Goal: Information Seeking & Learning: Learn about a topic

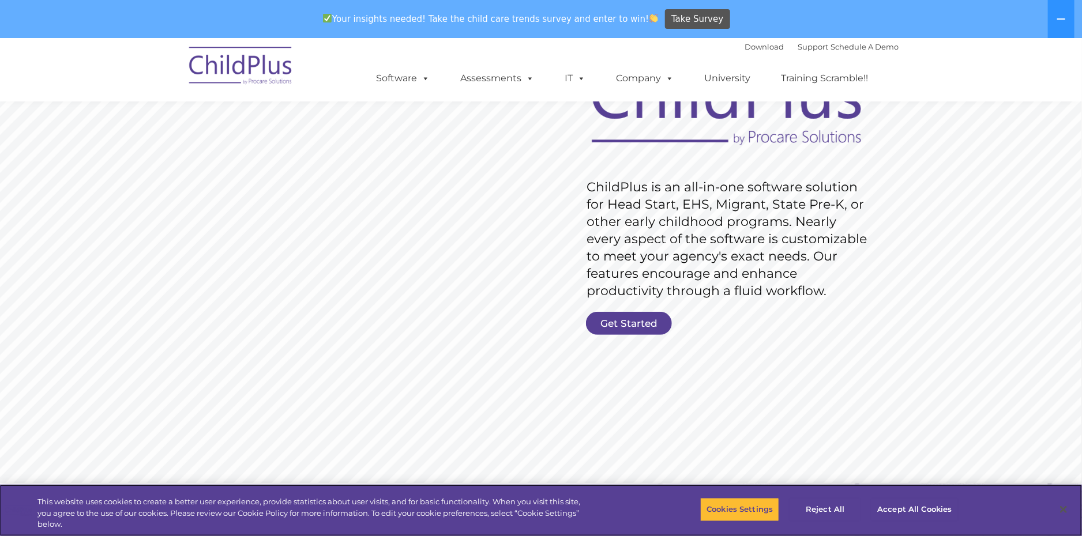
scroll to position [115, 0]
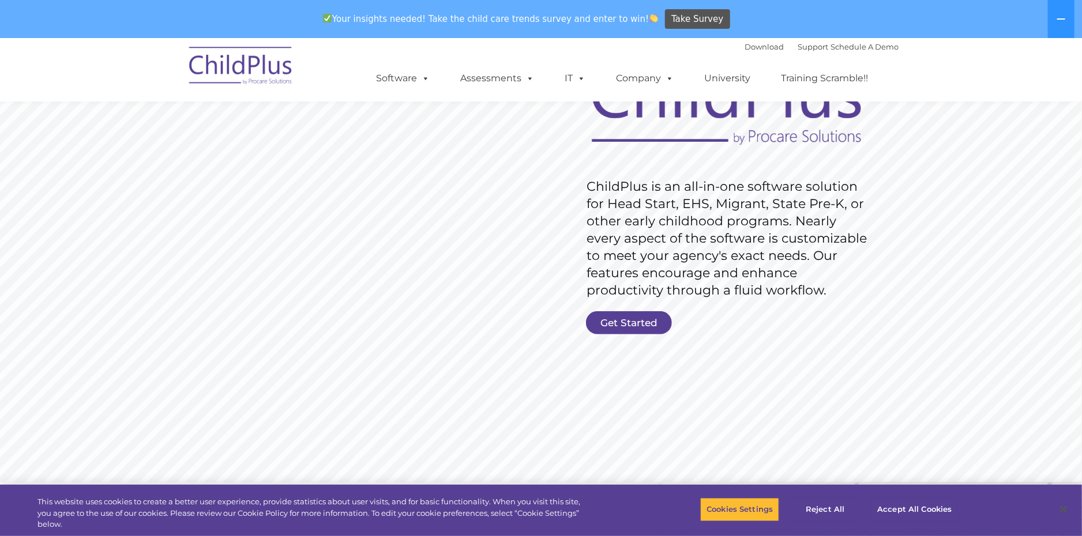
click at [853, 351] on rs-slide "Request Pricing ChildPlus is an all-in-one software solution for Head Start, EH…" at bounding box center [540, 223] width 1082 height 519
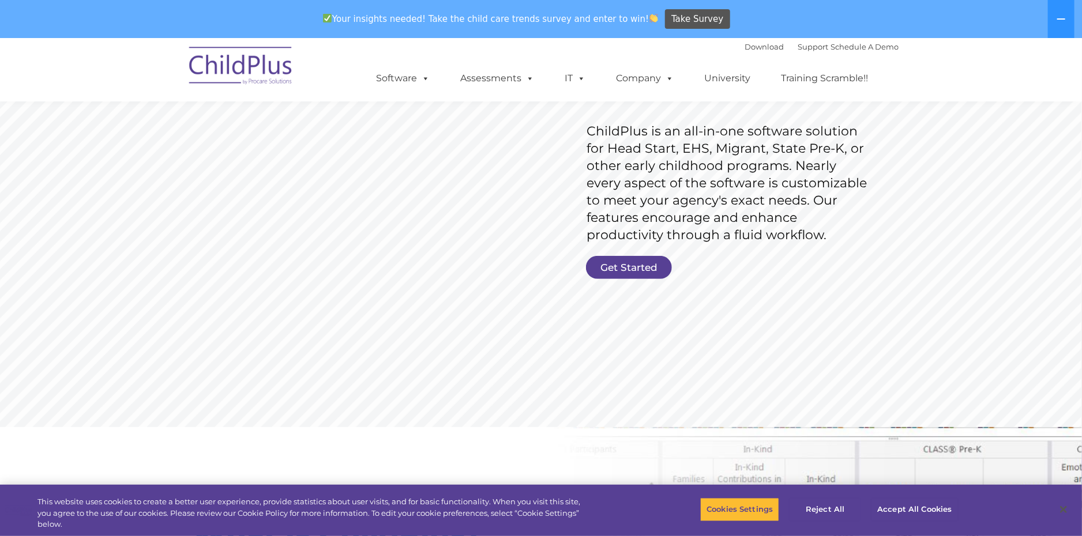
scroll to position [171, 0]
click at [840, 511] on button "Reject All" at bounding box center [825, 510] width 72 height 24
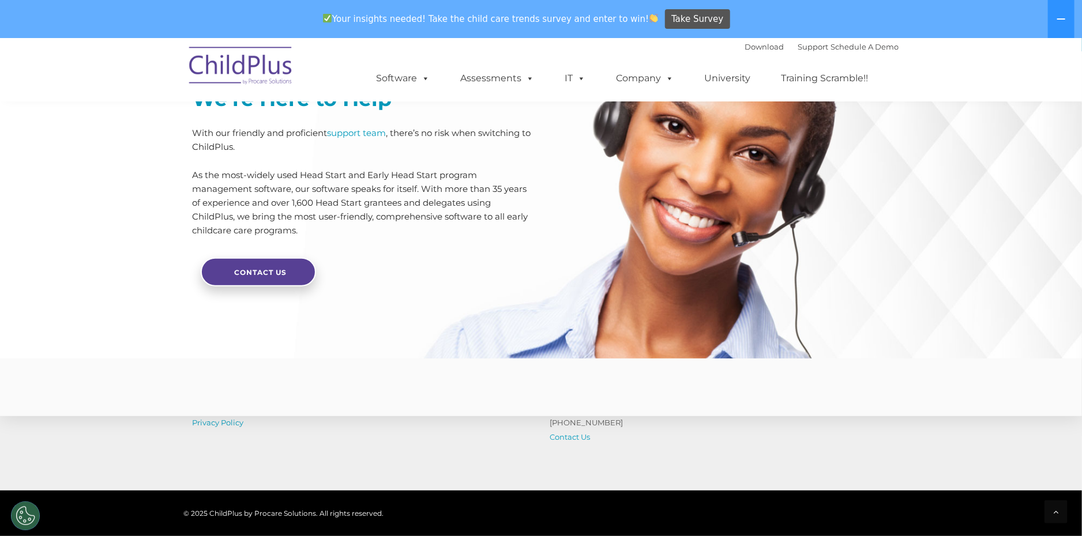
scroll to position [2749, 0]
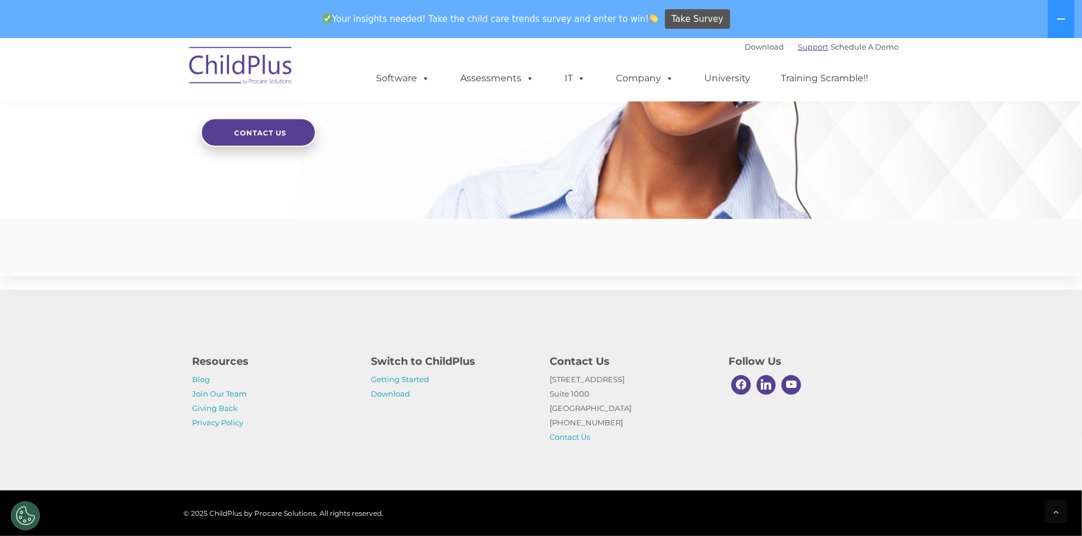
click at [798, 44] on link "Support" at bounding box center [813, 46] width 31 height 9
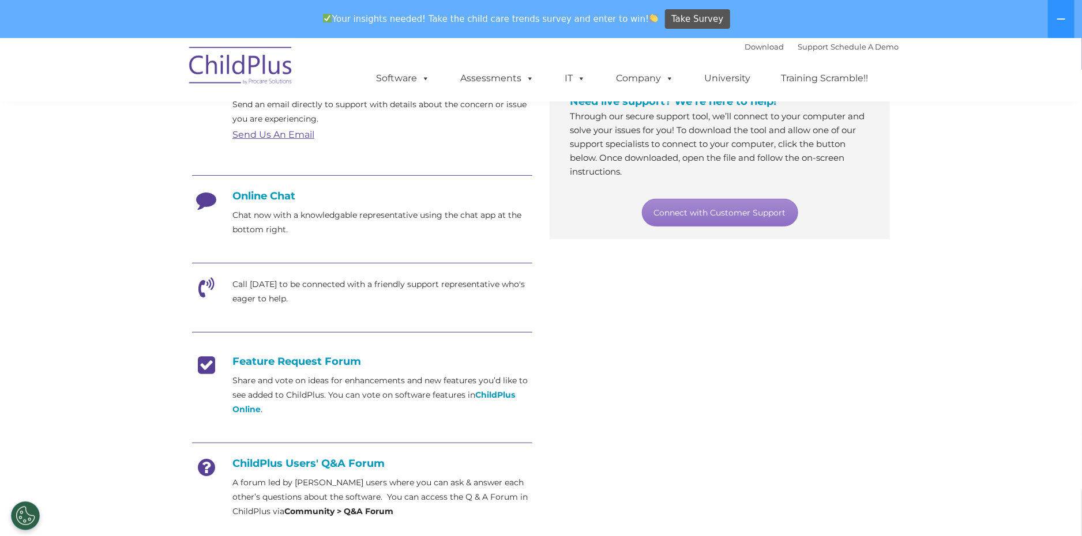
scroll to position [350, 0]
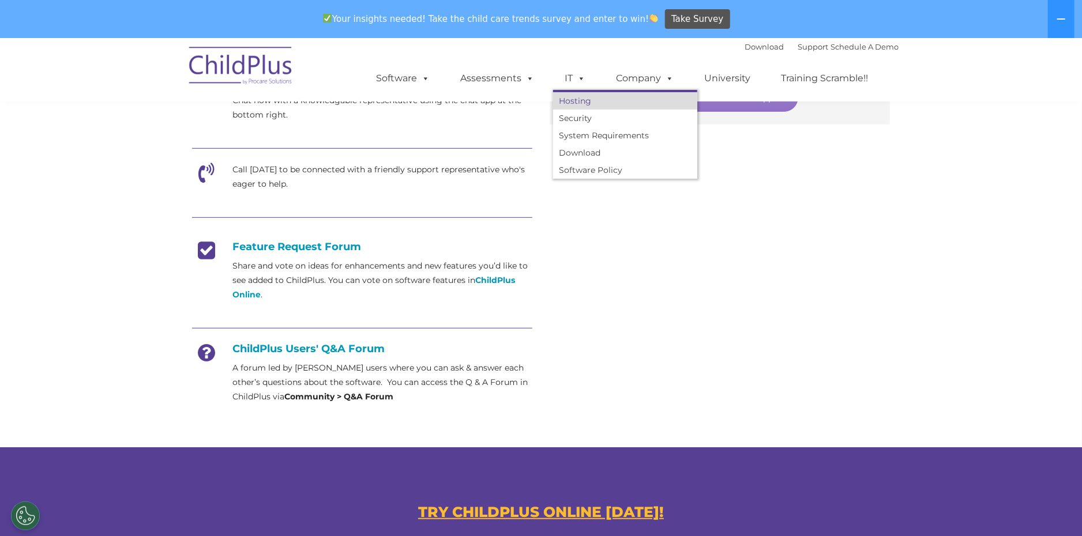
click at [569, 99] on link "Hosting" at bounding box center [625, 100] width 144 height 17
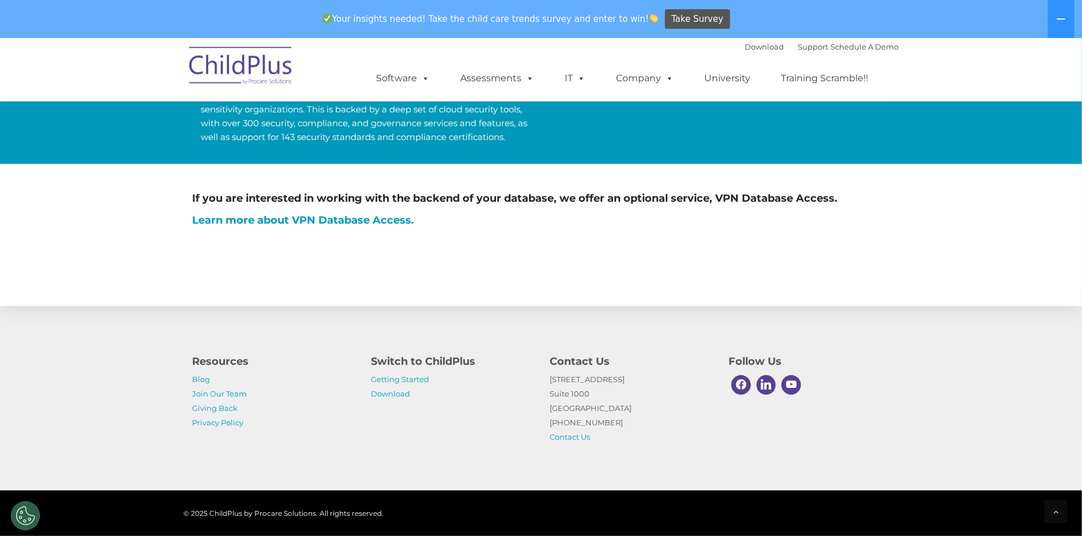
scroll to position [604, 0]
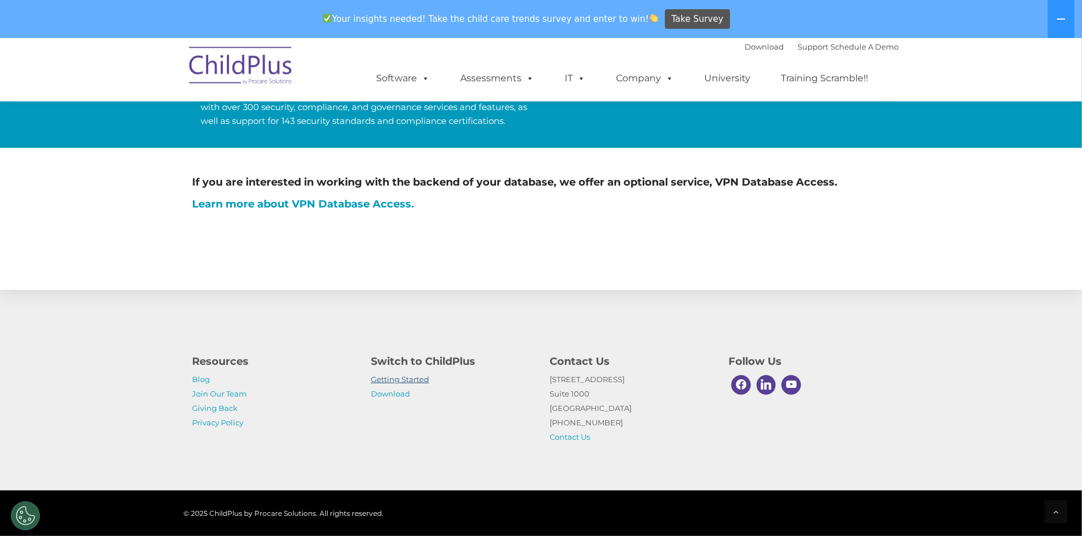
click at [399, 381] on link "Getting Started" at bounding box center [400, 379] width 58 height 9
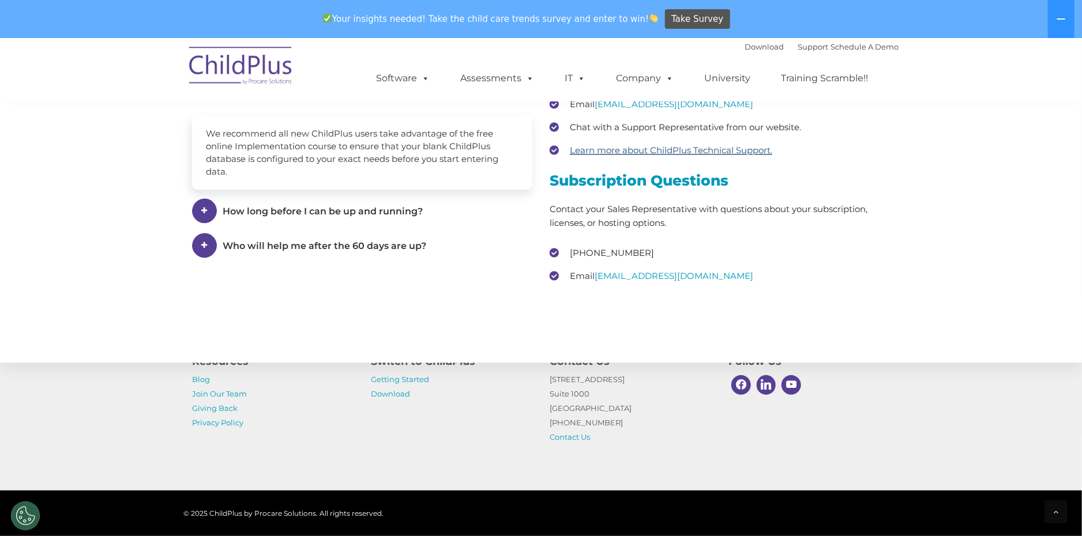
scroll to position [1724, 0]
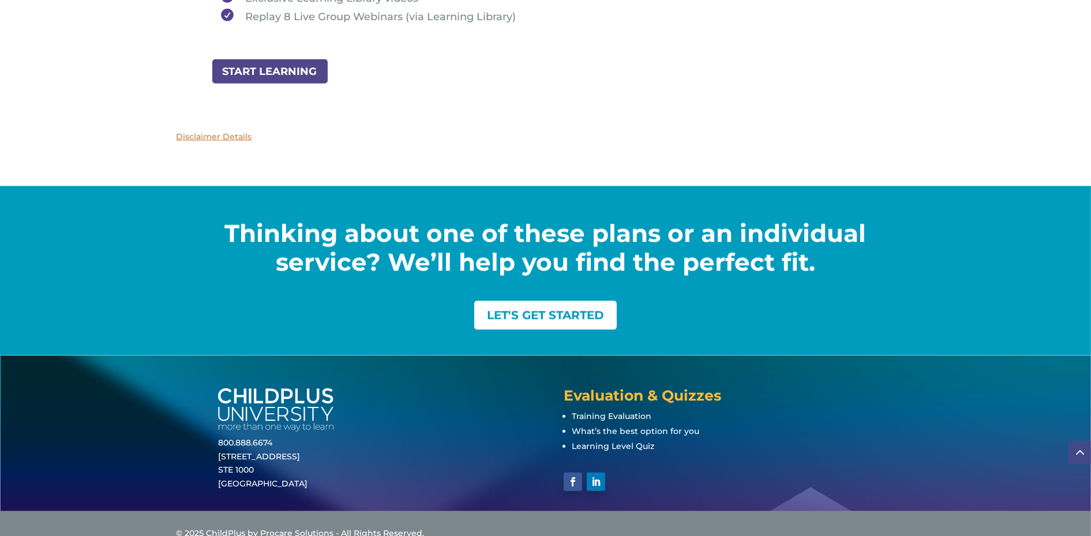
scroll to position [1473, 0]
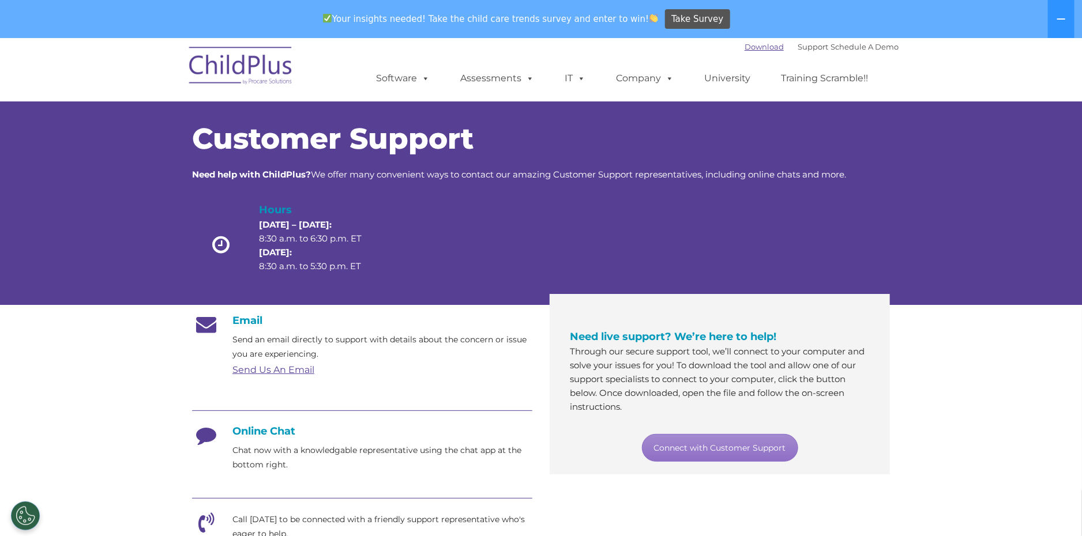
click at [750, 44] on link "Download" at bounding box center [764, 46] width 39 height 9
click at [497, 77] on link "Assessments" at bounding box center [497, 78] width 97 height 23
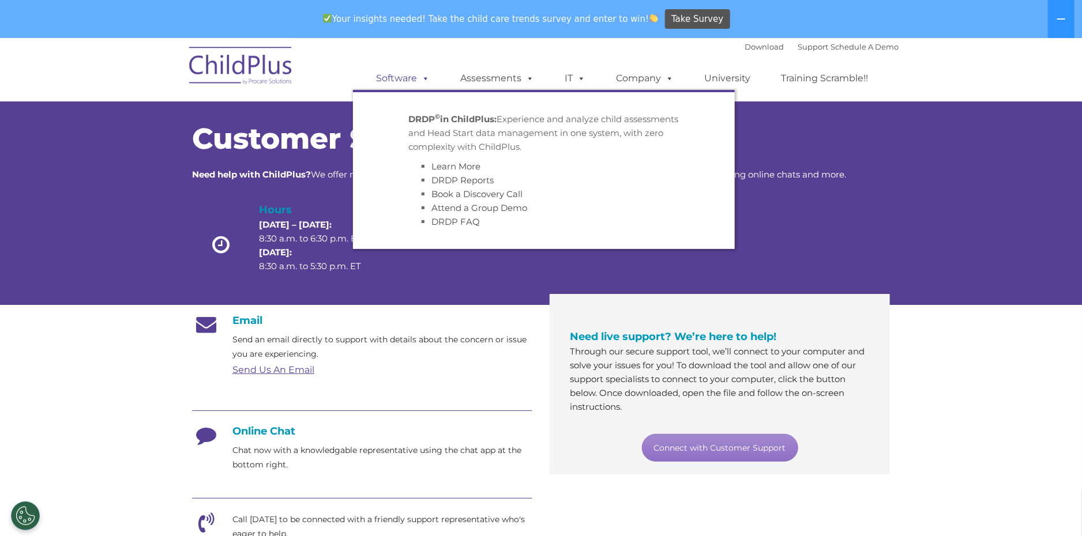
click at [418, 69] on link "Software" at bounding box center [402, 78] width 77 height 23
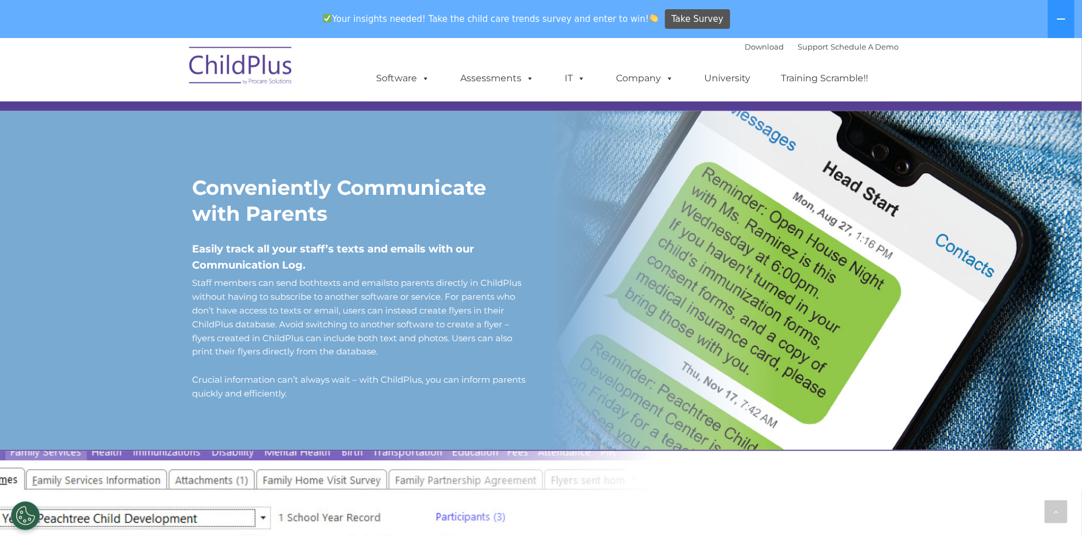
scroll to position [924, 0]
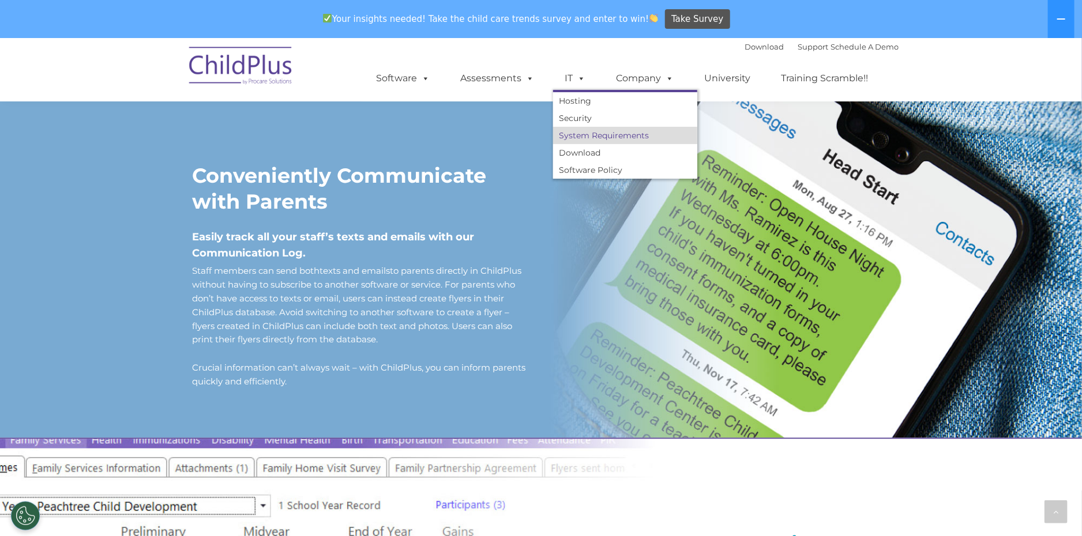
click at [579, 135] on link "System Requirements" at bounding box center [625, 135] width 144 height 17
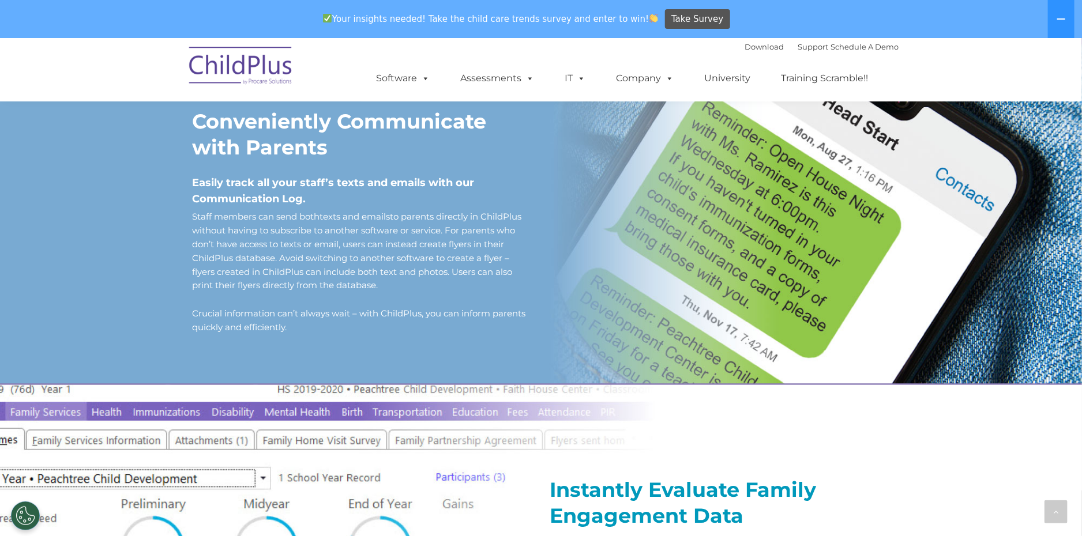
scroll to position [1191, 0]
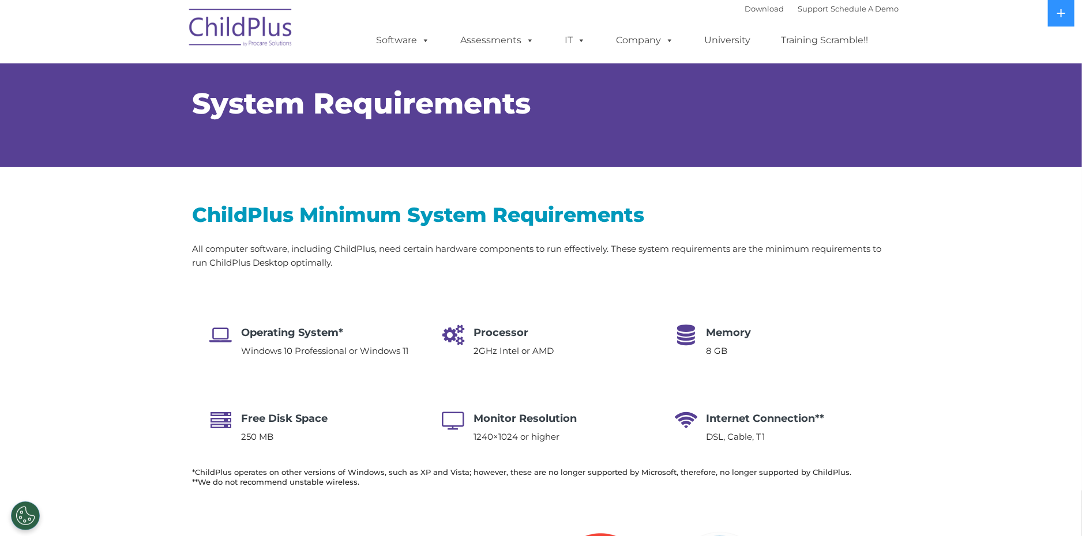
select select "MEDIUM"
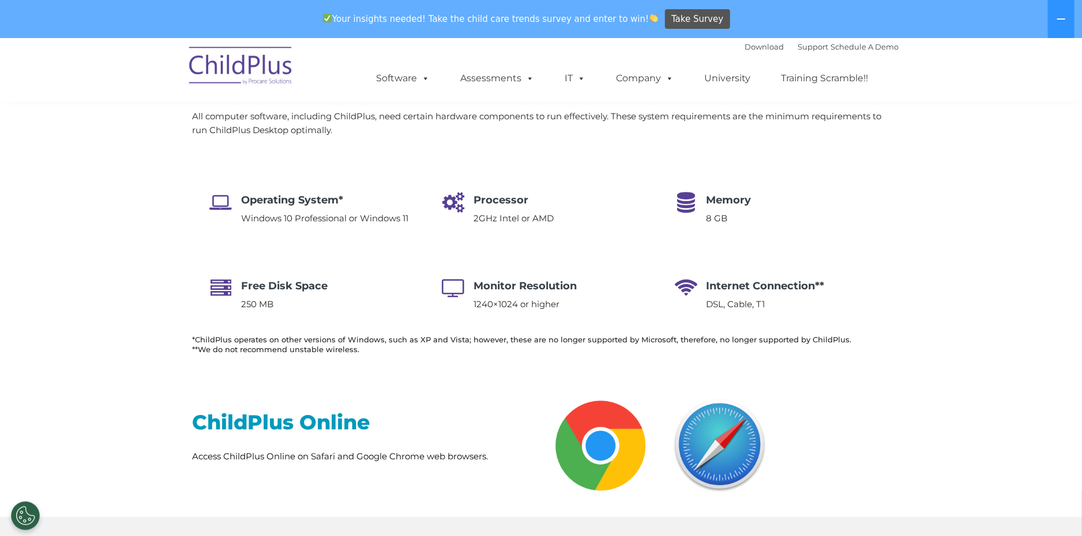
scroll to position [172, 0]
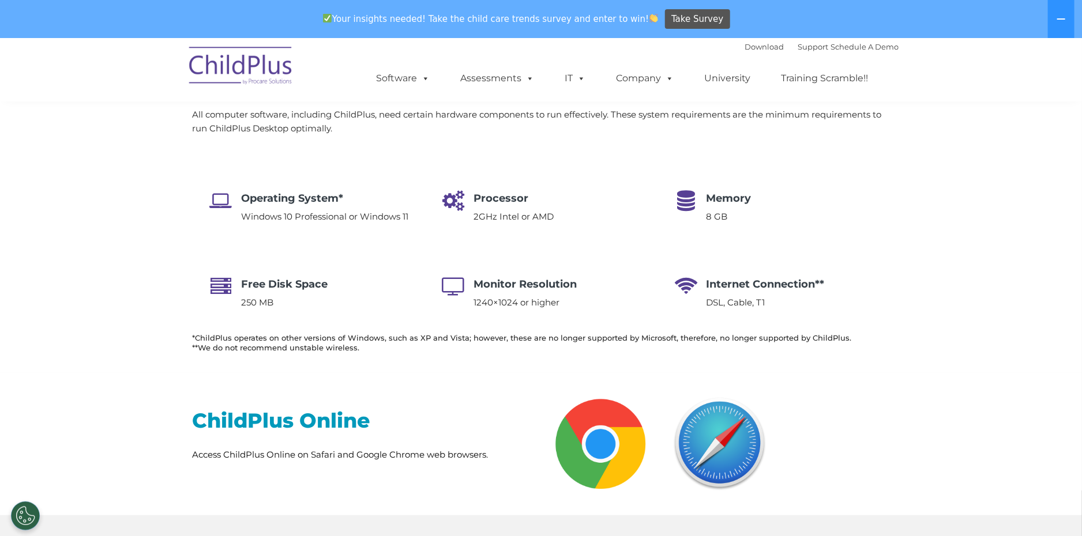
click at [986, 385] on div "ChildPlus Online Access ChildPlus Online on Safari and Google Chrome web browse…" at bounding box center [541, 444] width 1082 height 142
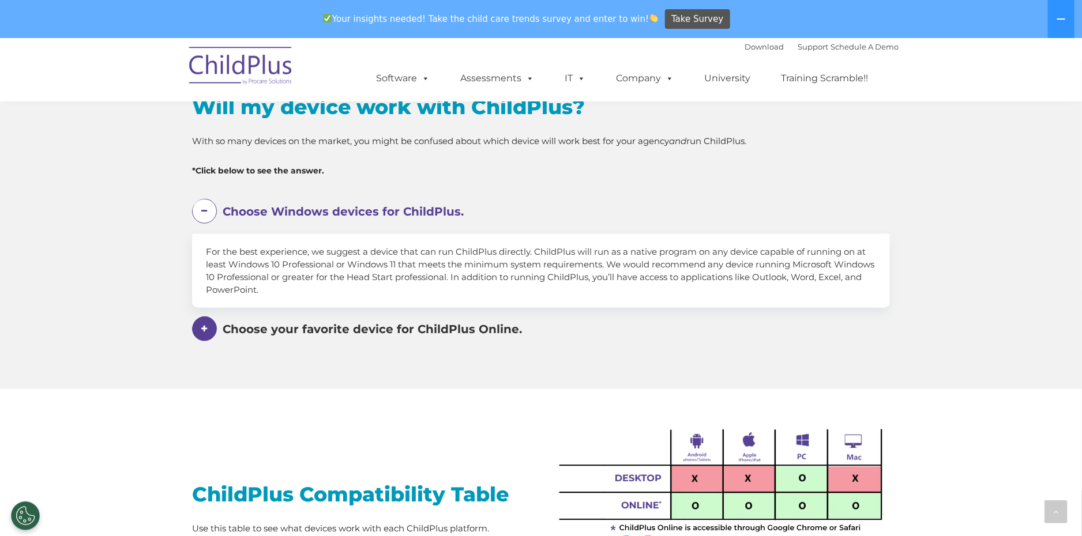
scroll to position [630, 0]
click at [208, 329] on span at bounding box center [204, 327] width 25 height 25
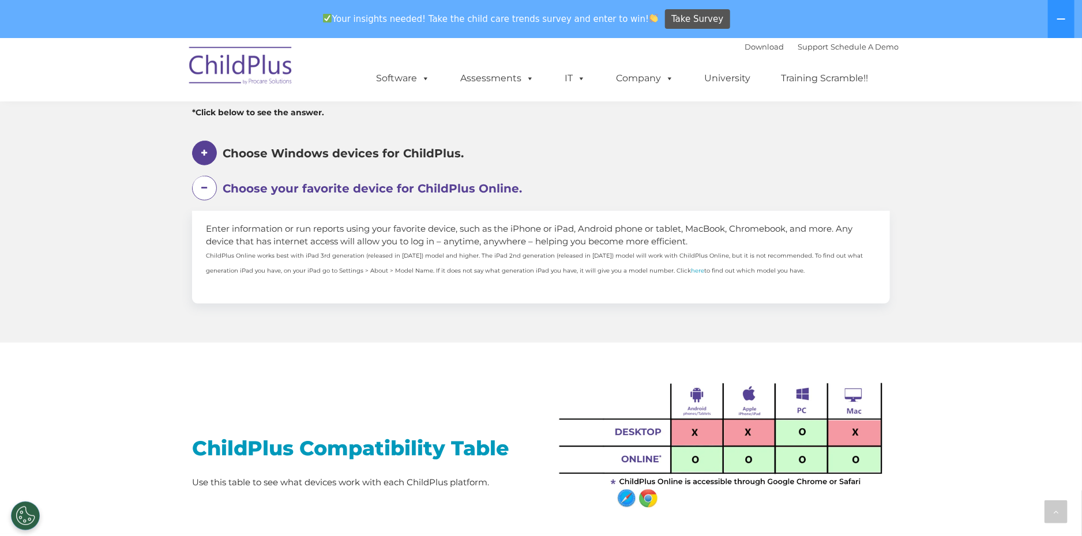
scroll to position [687, 0]
click at [205, 157] on span at bounding box center [204, 152] width 25 height 25
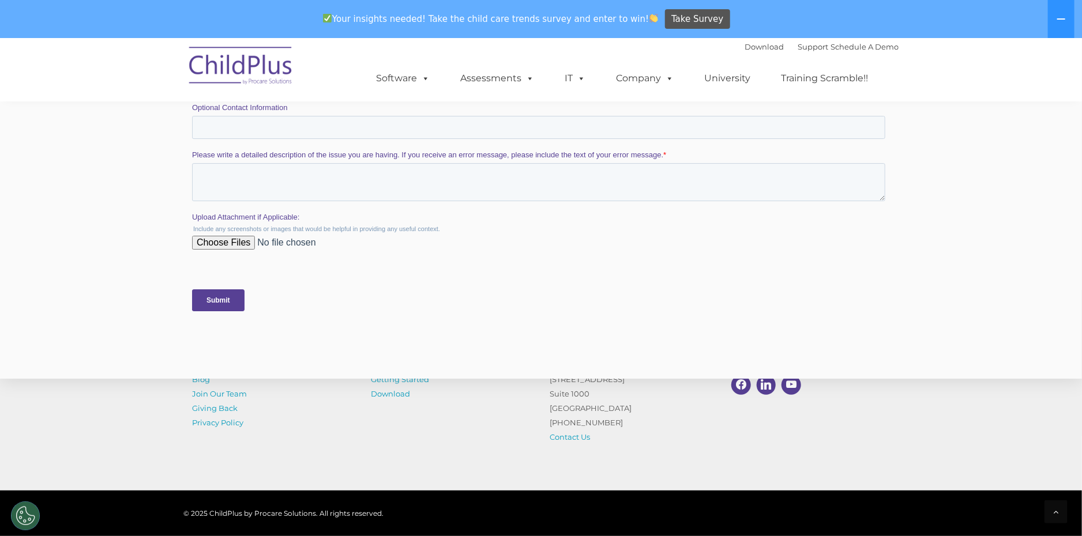
scroll to position [2262, 0]
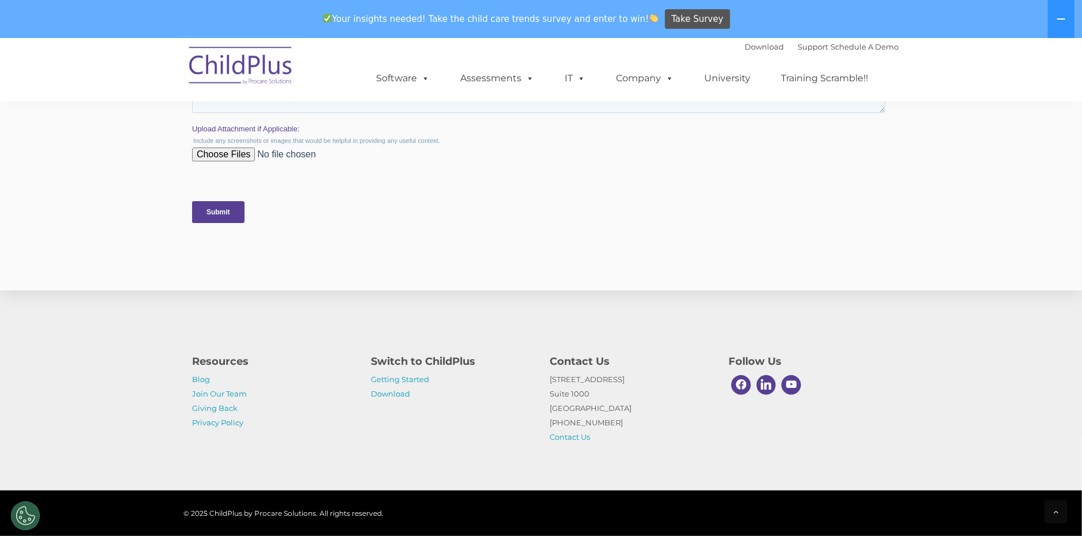
click at [950, 302] on div "Resources Blog Join Our Team Giving Back Privacy Policy Switch to ChildPlus Get…" at bounding box center [541, 390] width 1082 height 201
